Goal: Information Seeking & Learning: Learn about a topic

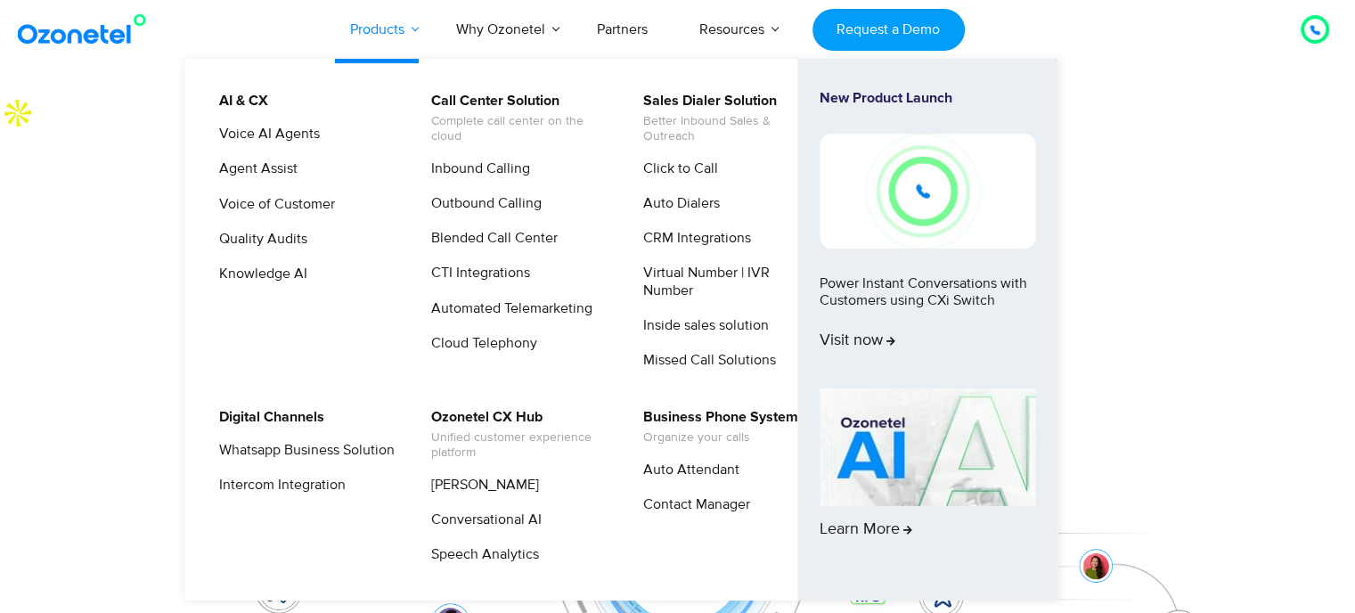
click at [378, 31] on link "Products" at bounding box center [377, 29] width 106 height 59
click at [482, 412] on link "Ozonetel CX Hub Unified customer experience platform" at bounding box center [515, 434] width 190 height 57
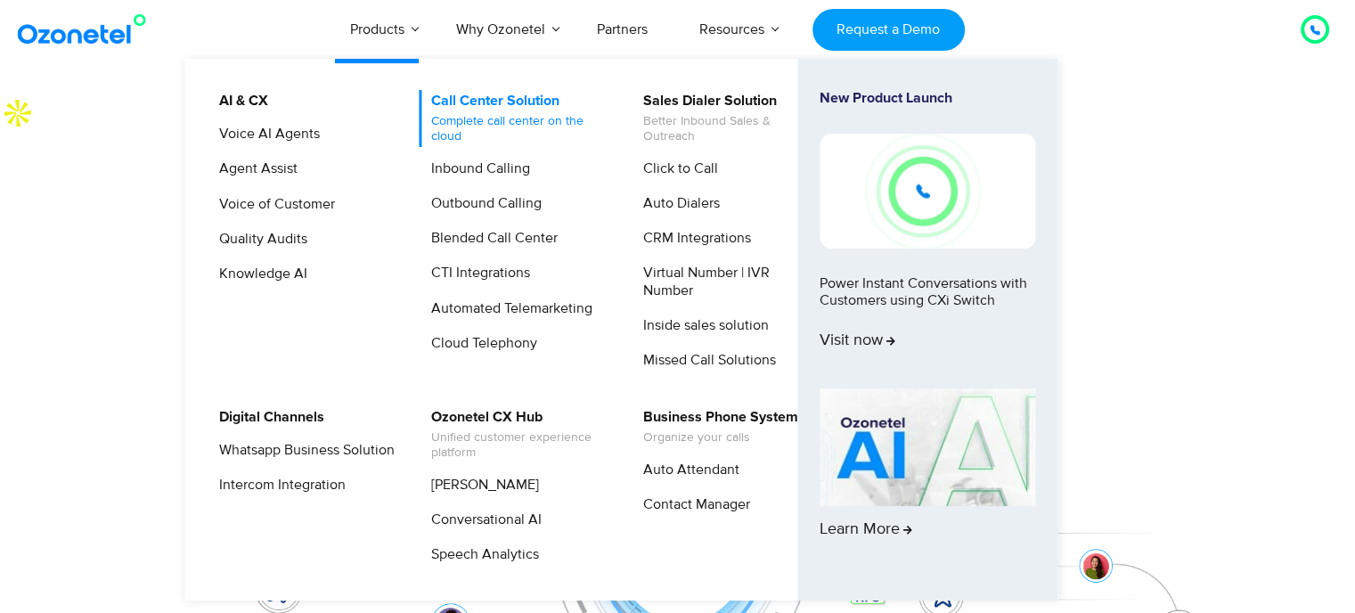
click at [488, 107] on link "Call Center Solution Complete call center on the cloud" at bounding box center [515, 118] width 190 height 57
click at [241, 102] on link "AI & CX" at bounding box center [239, 101] width 63 height 22
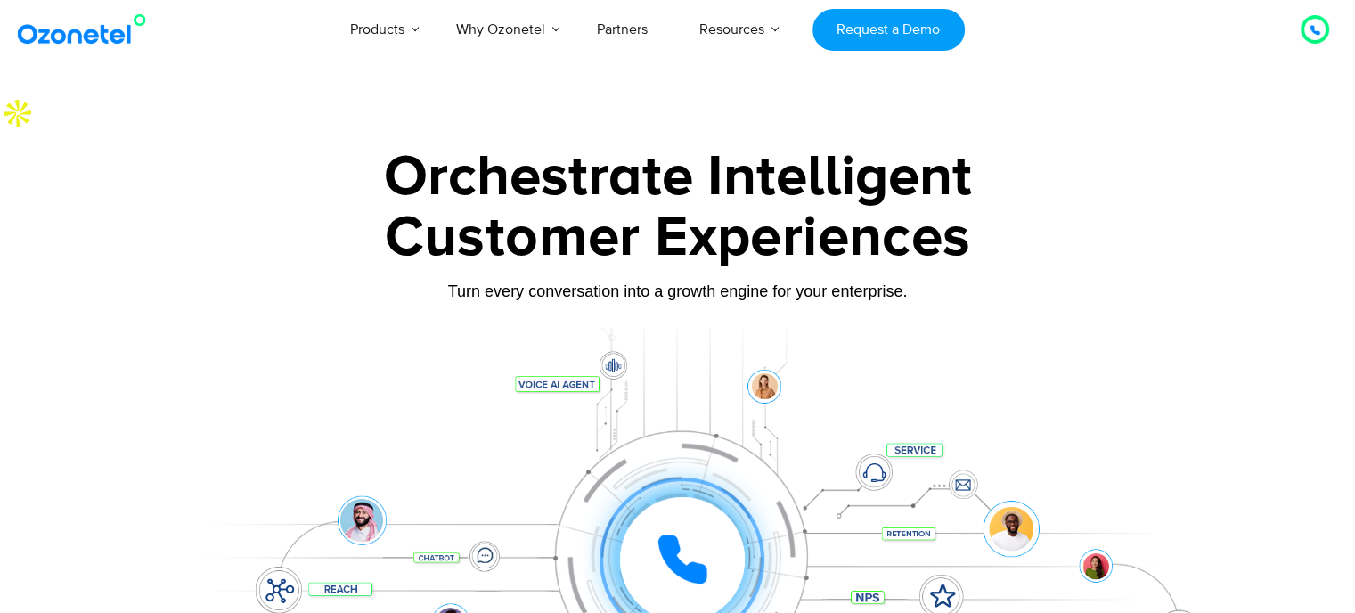
click at [1135, 328] on div at bounding box center [677, 533] width 1113 height 410
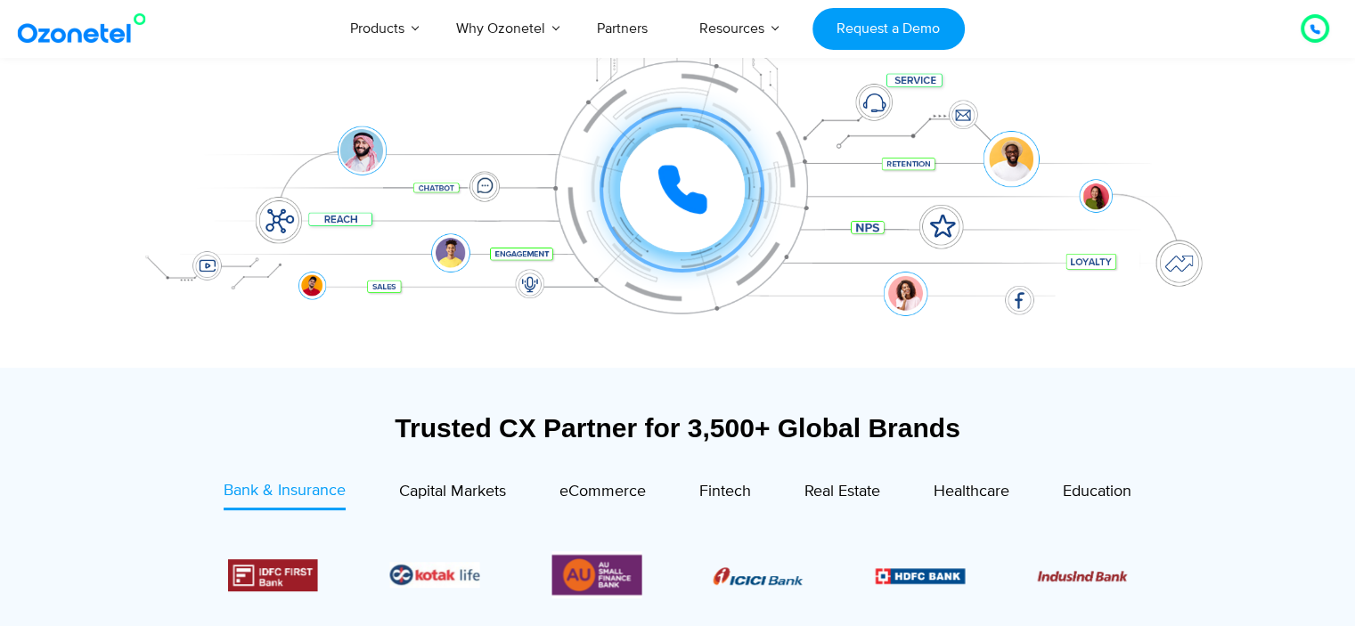
scroll to position [445, 0]
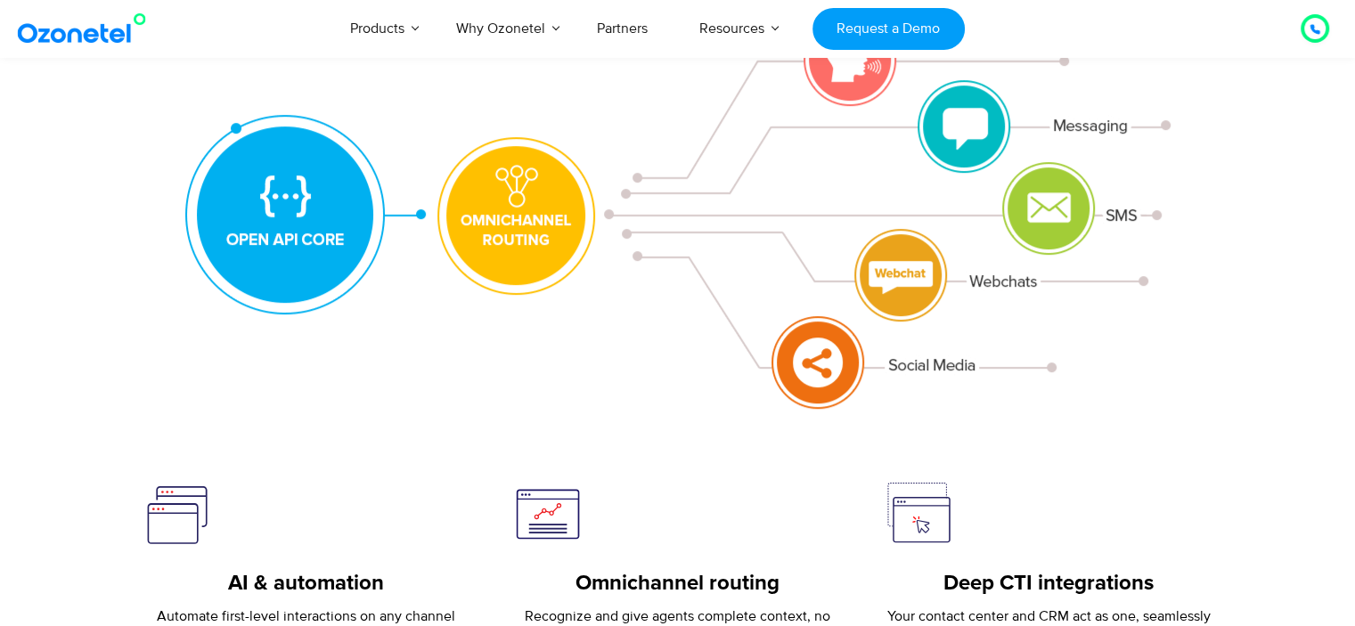
scroll to position [1069, 0]
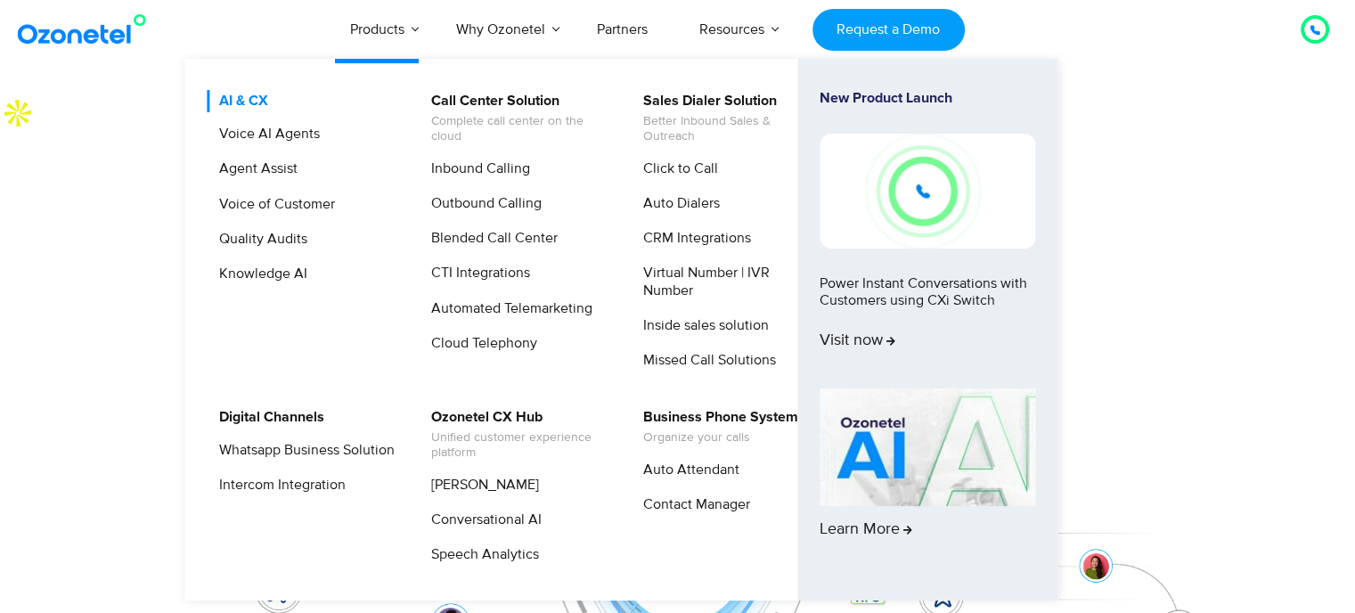
click at [256, 104] on link "AI & CX" at bounding box center [239, 101] width 63 height 22
click at [243, 103] on link "AI & CX" at bounding box center [239, 101] width 63 height 22
click at [730, 102] on link "Sales Dialer Solution Better Inbound Sales & Outreach" at bounding box center [727, 118] width 190 height 57
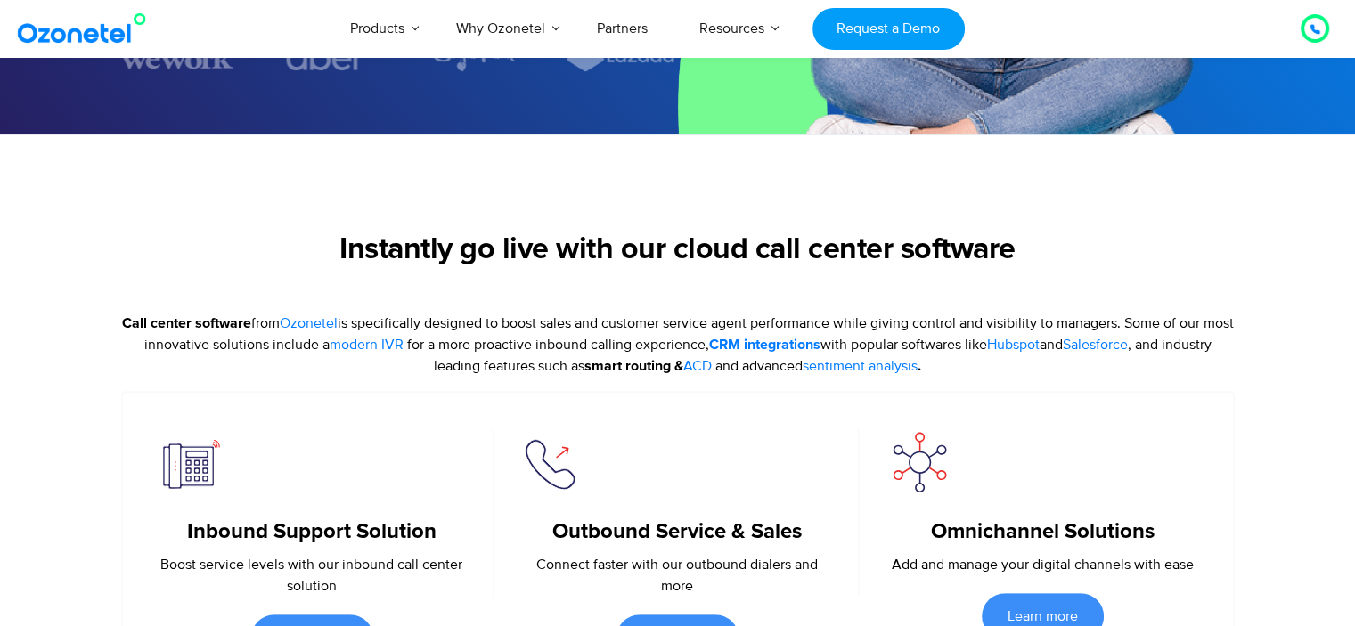
scroll to position [267, 0]
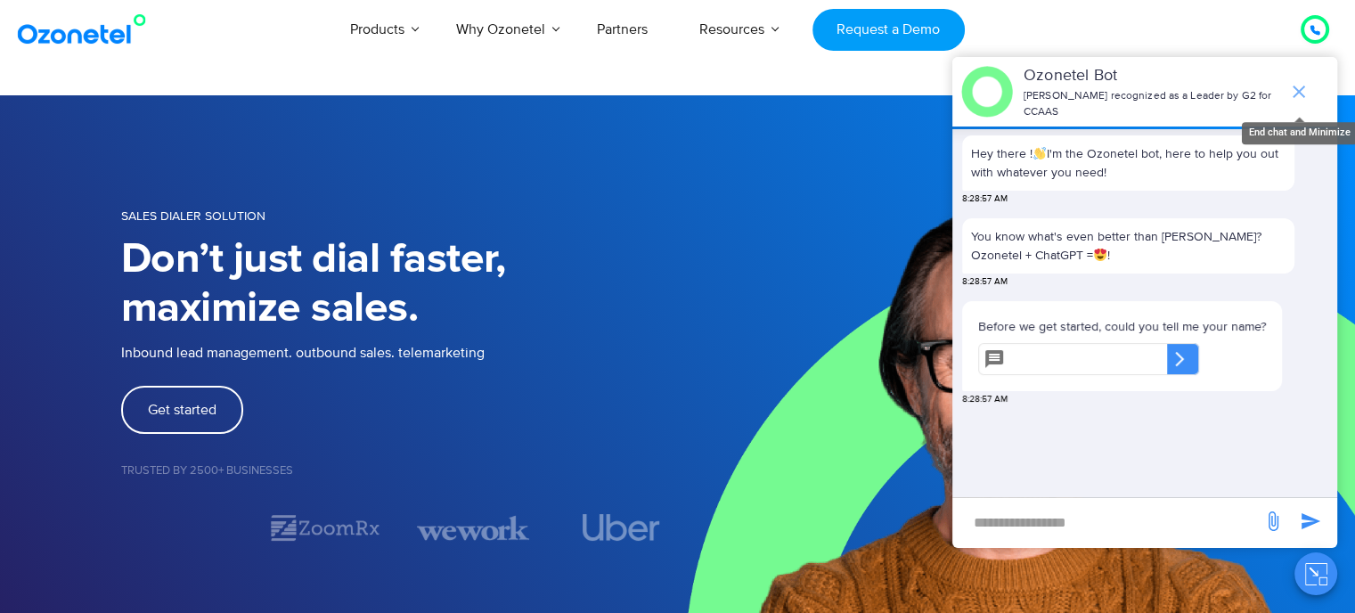
click at [1298, 81] on icon "end chat or minimize" at bounding box center [1298, 91] width 21 height 21
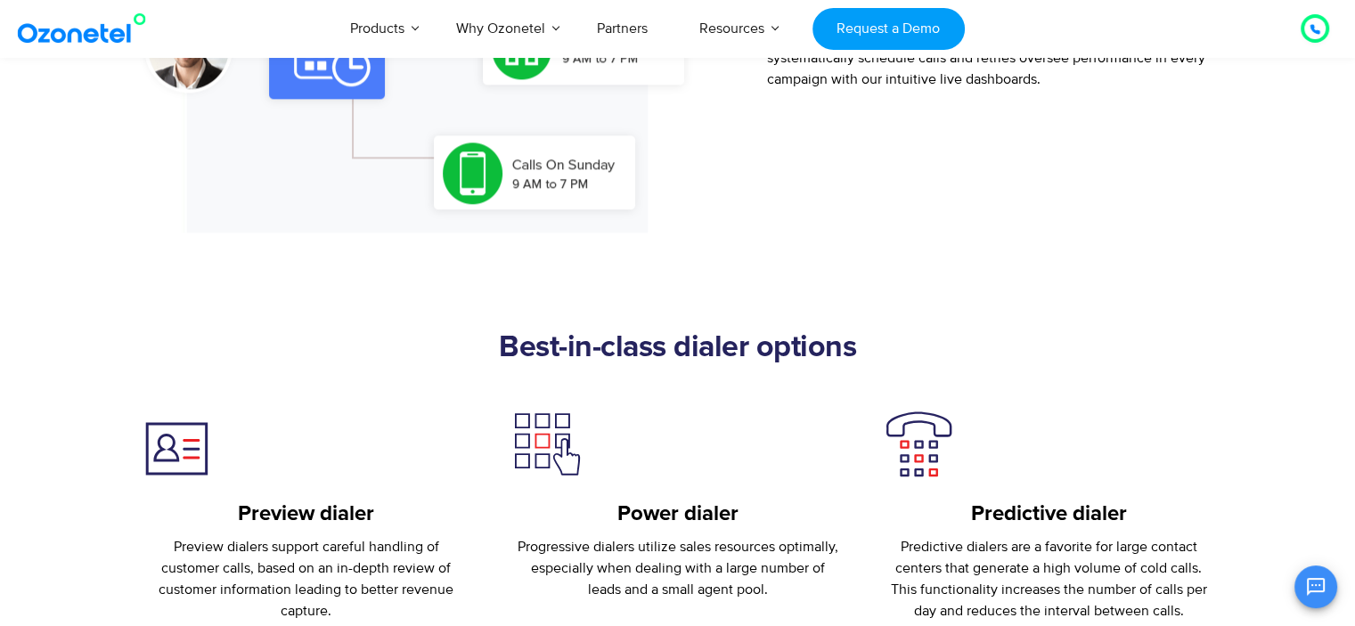
scroll to position [2405, 0]
